Goal: Task Accomplishment & Management: Complete application form

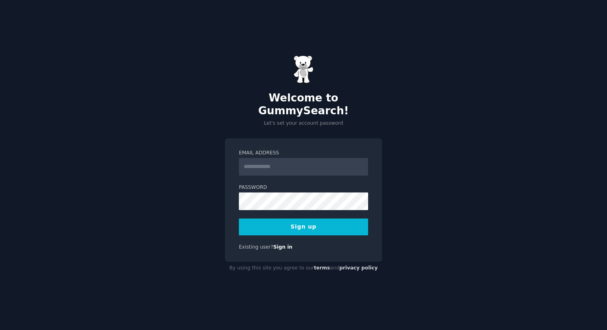
click at [268, 158] on input "Email Address" at bounding box center [303, 167] width 129 height 18
type input "**********"
click at [274, 244] on link "Sign in" at bounding box center [282, 247] width 19 height 6
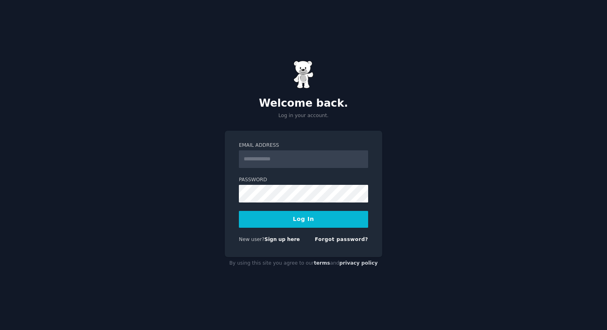
click at [292, 166] on input "Email Address" at bounding box center [303, 159] width 129 height 18
type input "**********"
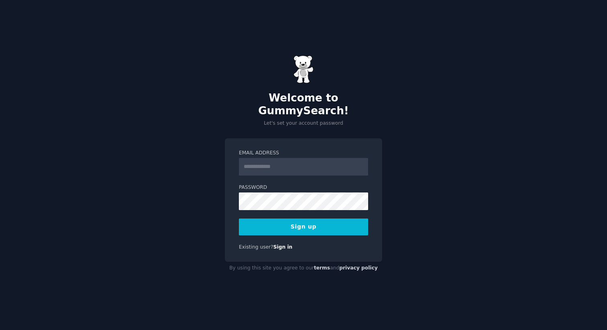
click at [257, 161] on input "Email Address" at bounding box center [303, 167] width 129 height 18
type input "**********"
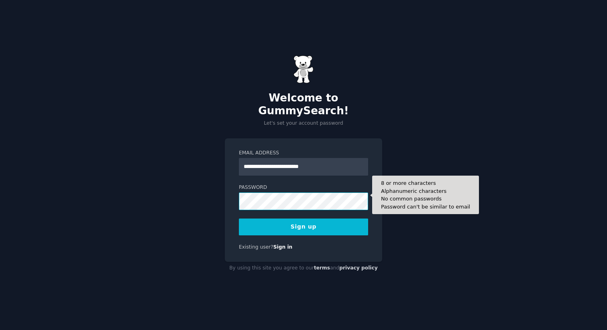
click at [239, 219] on button "Sign up" at bounding box center [303, 227] width 129 height 17
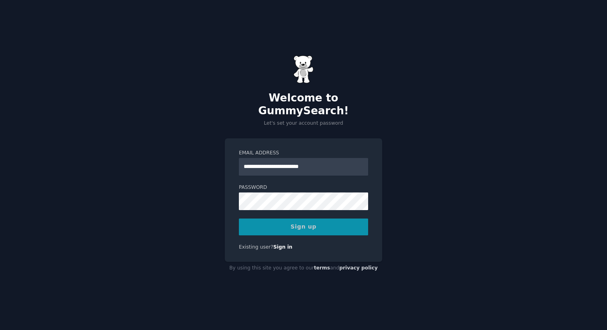
click at [264, 226] on div "Sign up" at bounding box center [303, 227] width 129 height 17
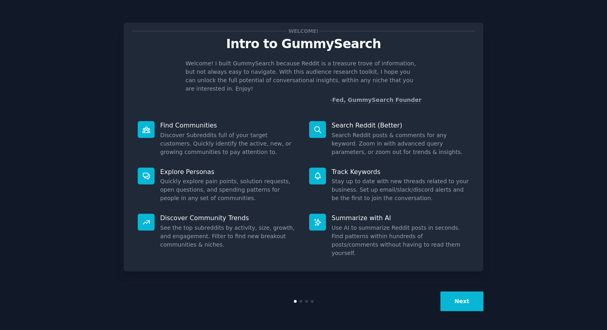
click at [445, 300] on button "Next" at bounding box center [461, 302] width 43 height 20
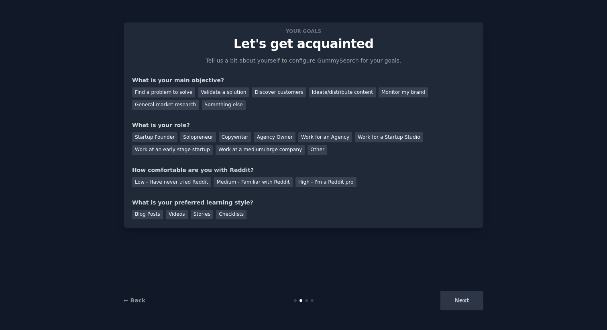
click at [445, 300] on div "Next" at bounding box center [423, 301] width 120 height 20
click at [179, 94] on div "Find a problem to solve" at bounding box center [163, 92] width 63 height 10
click at [187, 141] on div "Solopreneur" at bounding box center [197, 137] width 35 height 10
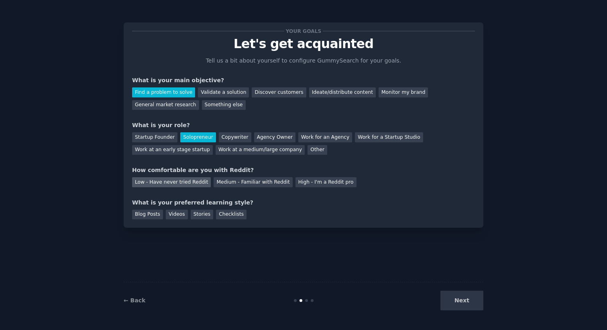
click at [193, 185] on div "Low - Have never tried Reddit" at bounding box center [171, 182] width 79 height 10
click at [220, 185] on div "Medium - Familiar with Reddit" at bounding box center [252, 182] width 79 height 10
click at [465, 298] on div "Next" at bounding box center [423, 301] width 120 height 20
click at [465, 299] on div "Next" at bounding box center [423, 301] width 120 height 20
click at [463, 302] on div "Next" at bounding box center [423, 301] width 120 height 20
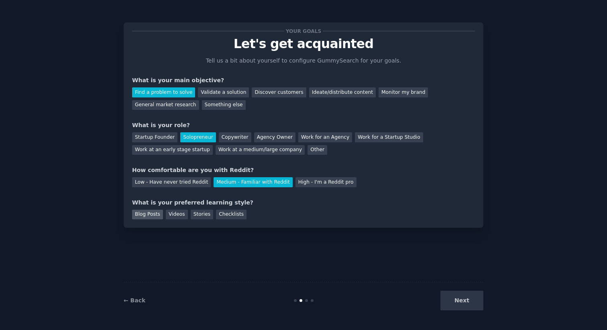
click at [156, 215] on div "Blog Posts" at bounding box center [147, 215] width 31 height 10
click at [447, 303] on button "Next" at bounding box center [461, 301] width 43 height 20
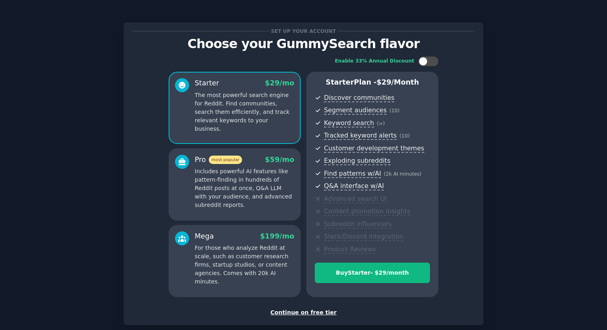
click at [294, 313] on div "Continue on free tier" at bounding box center [303, 313] width 343 height 8
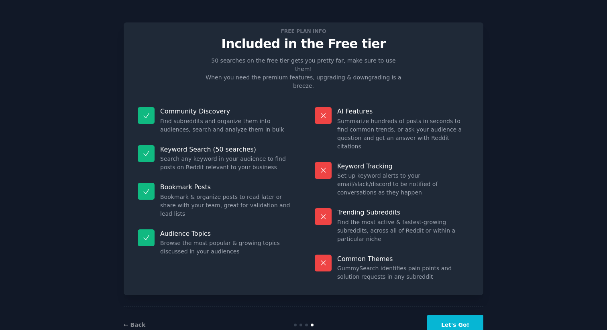
click at [451, 312] on div "← Back Let's Go!" at bounding box center [303, 325] width 359 height 37
click at [448, 315] on button "Let's Go!" at bounding box center [455, 325] width 56 height 20
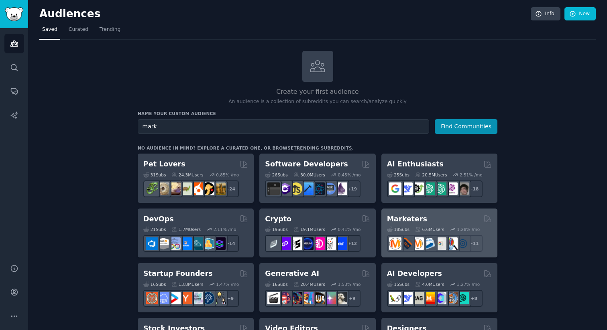
type input "mark"
click at [412, 217] on h2 "Marketers" at bounding box center [407, 219] width 40 height 10
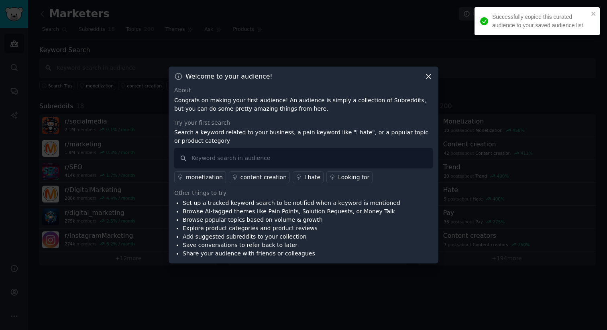
click at [425, 81] on div "Welcome to your audience! About Congrats on making your first audience! An audi…" at bounding box center [304, 165] width 270 height 197
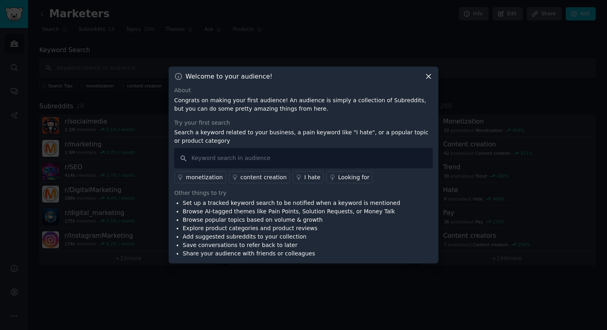
click at [428, 81] on div "Welcome to your audience! About Congrats on making your first audience! An audi…" at bounding box center [304, 165] width 270 height 197
click at [428, 78] on icon at bounding box center [428, 76] width 8 height 8
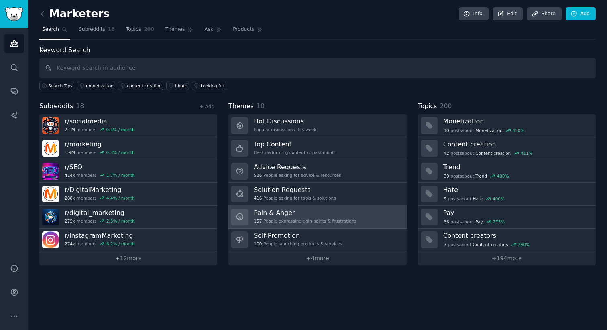
click at [290, 214] on h3 "Pain & Anger" at bounding box center [305, 213] width 103 height 8
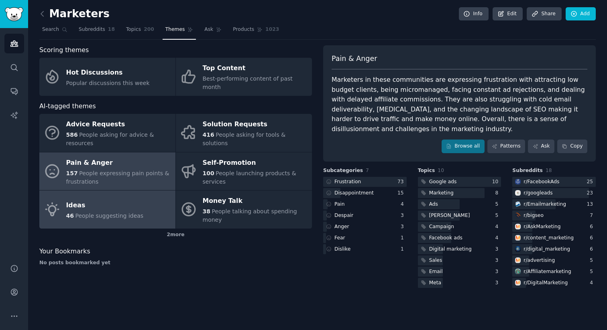
click at [136, 199] on div "Ideas" at bounding box center [104, 205] width 77 height 13
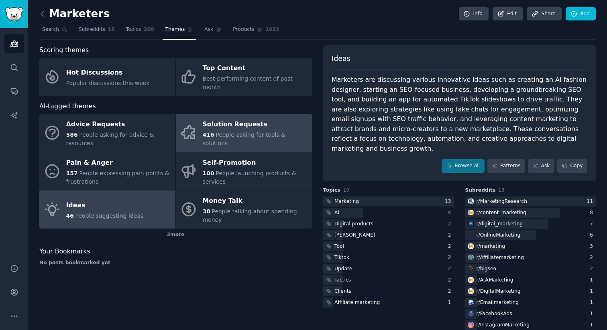
click at [215, 121] on div "Solution Requests" at bounding box center [255, 124] width 105 height 13
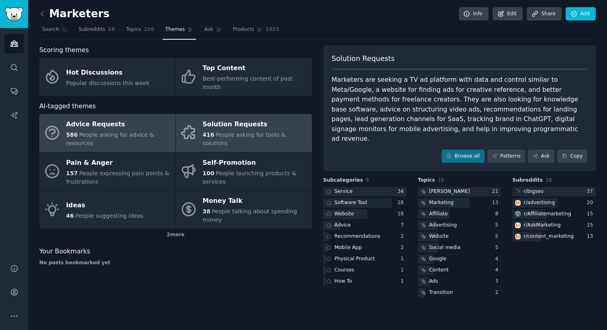
click at [152, 131] on div "586 People asking for advice & resources" at bounding box center [118, 139] width 105 height 17
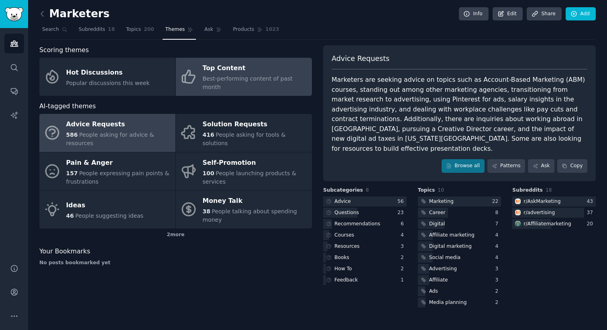
click at [256, 80] on span "Best-performing content of past month" at bounding box center [248, 82] width 90 height 15
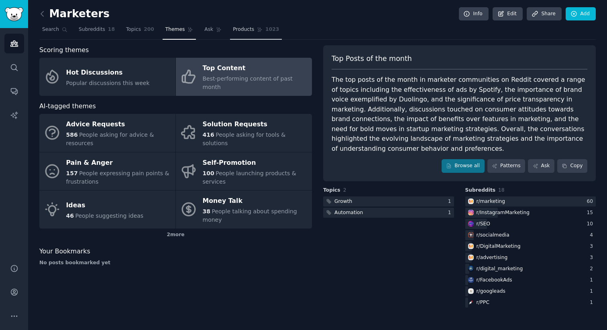
click at [269, 33] on link "Products 1023" at bounding box center [256, 31] width 52 height 16
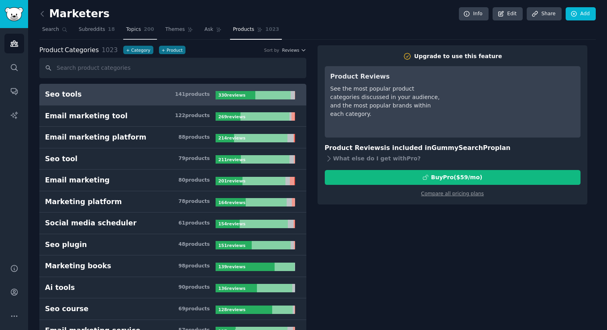
click at [142, 33] on link "Topics 200" at bounding box center [140, 31] width 34 height 16
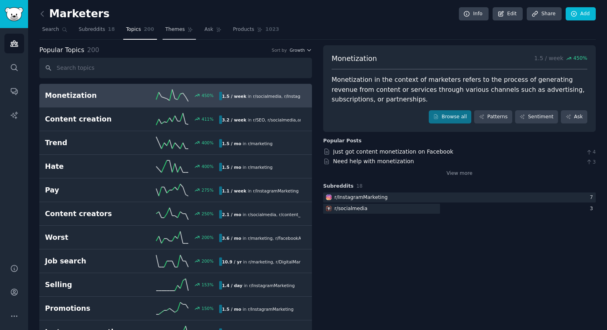
click at [173, 30] on span "Themes" at bounding box center [175, 29] width 20 height 7
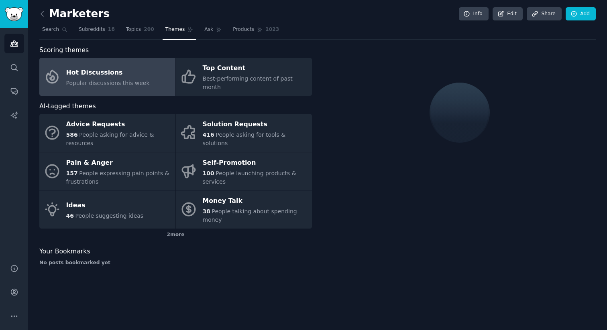
click at [199, 28] on nav "Search Subreddits 18 Topics 200 Themes Ask Products 1023" at bounding box center [317, 31] width 556 height 16
click at [204, 28] on span "Ask" at bounding box center [208, 29] width 9 height 7
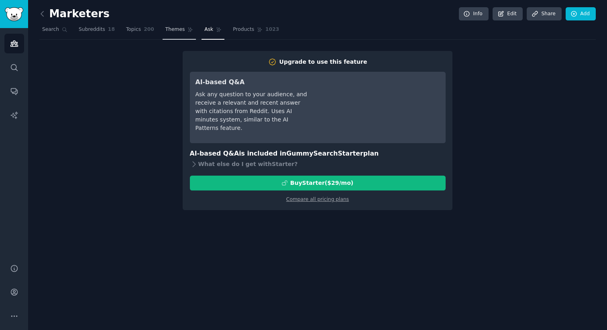
click at [188, 29] on icon at bounding box center [190, 30] width 4 height 4
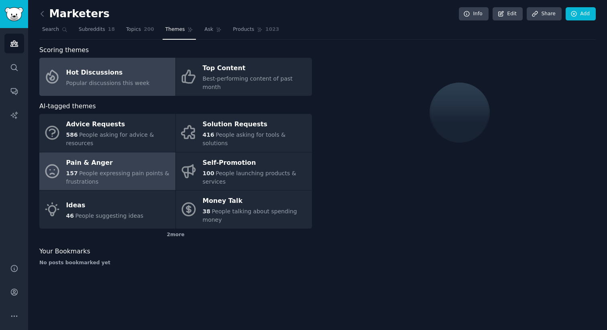
click at [136, 156] on div "Pain & Anger" at bounding box center [118, 162] width 105 height 13
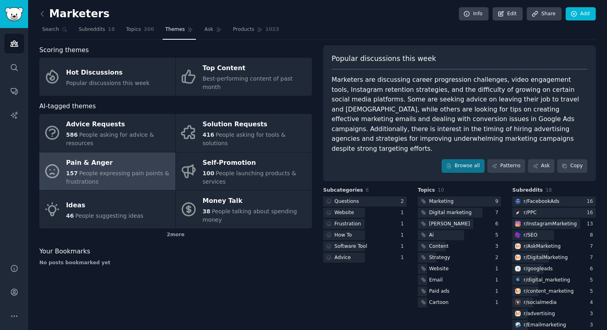
click at [315, 114] on div "Scoring themes Hot Discussions Popular discussions this week Top Content Best-p…" at bounding box center [317, 216] width 556 height 343
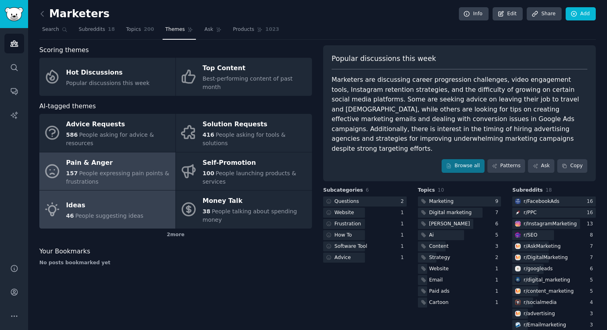
click at [160, 206] on link "Ideas 46 People suggesting ideas" at bounding box center [107, 210] width 136 height 38
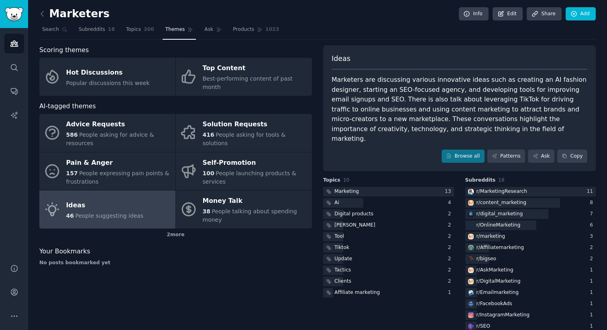
click at [324, 111] on div "Ideas Marketers are discussing various innovative ideas such as creating an AI …" at bounding box center [459, 108] width 272 height 126
